Goal: Transaction & Acquisition: Purchase product/service

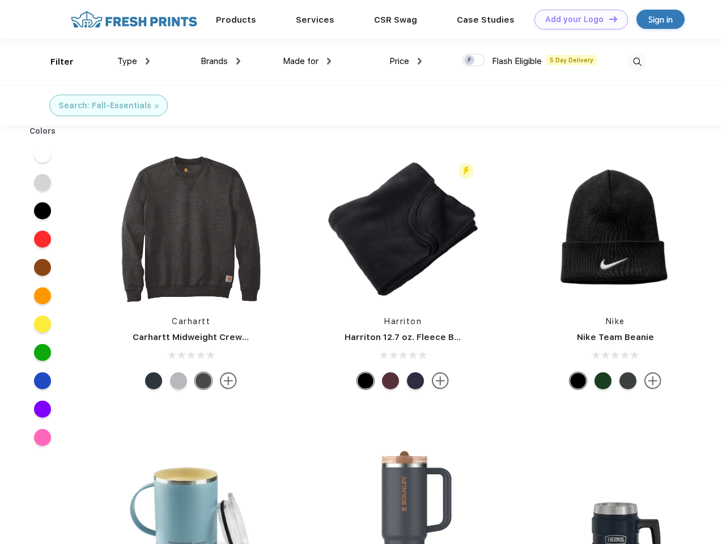
scroll to position [1, 0]
click at [577, 19] on link "Add your Logo Design Tool" at bounding box center [581, 20] width 94 height 20
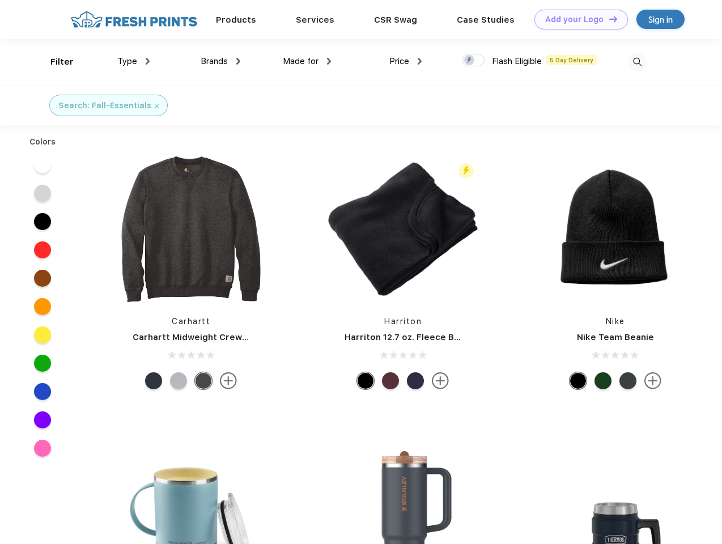
click at [0, 0] on div "Design Tool" at bounding box center [0, 0] width 0 height 0
click at [608, 19] on link "Add your Logo Design Tool" at bounding box center [581, 20] width 94 height 20
click at [54, 62] on div "Filter" at bounding box center [61, 62] width 23 height 13
click at [134, 61] on span "Type" at bounding box center [127, 61] width 20 height 10
click at [220, 61] on span "Brands" at bounding box center [214, 61] width 27 height 10
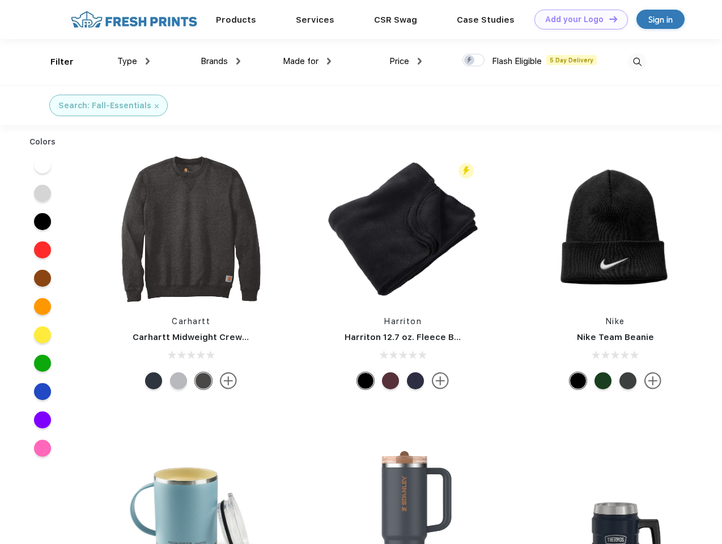
click at [307, 61] on span "Made for" at bounding box center [301, 61] width 36 height 10
click at [406, 61] on span "Price" at bounding box center [399, 61] width 20 height 10
click at [474, 61] on div at bounding box center [473, 60] width 22 height 12
click at [470, 61] on input "checkbox" at bounding box center [465, 56] width 7 height 7
click at [637, 62] on img at bounding box center [637, 62] width 19 height 19
